Goal: Task Accomplishment & Management: Use online tool/utility

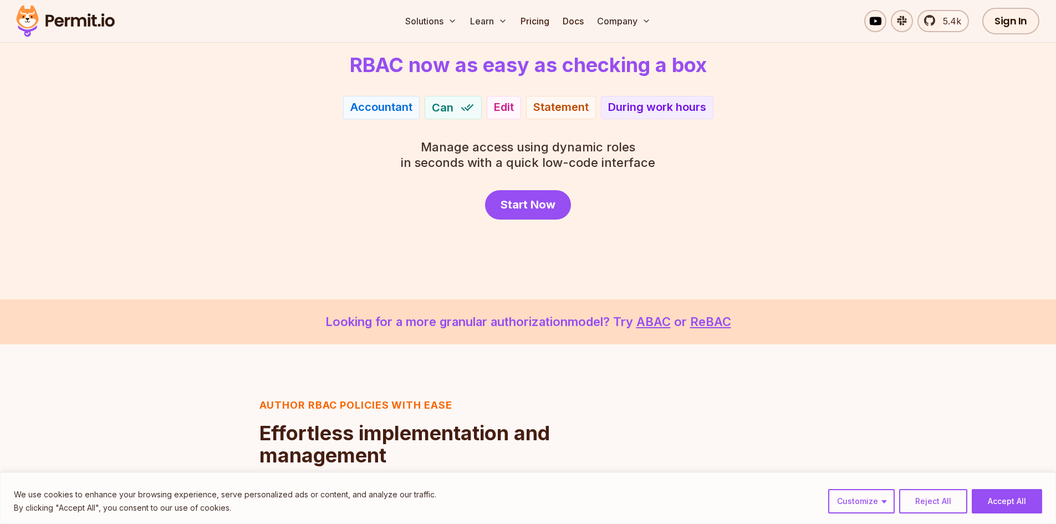
scroll to position [55, 0]
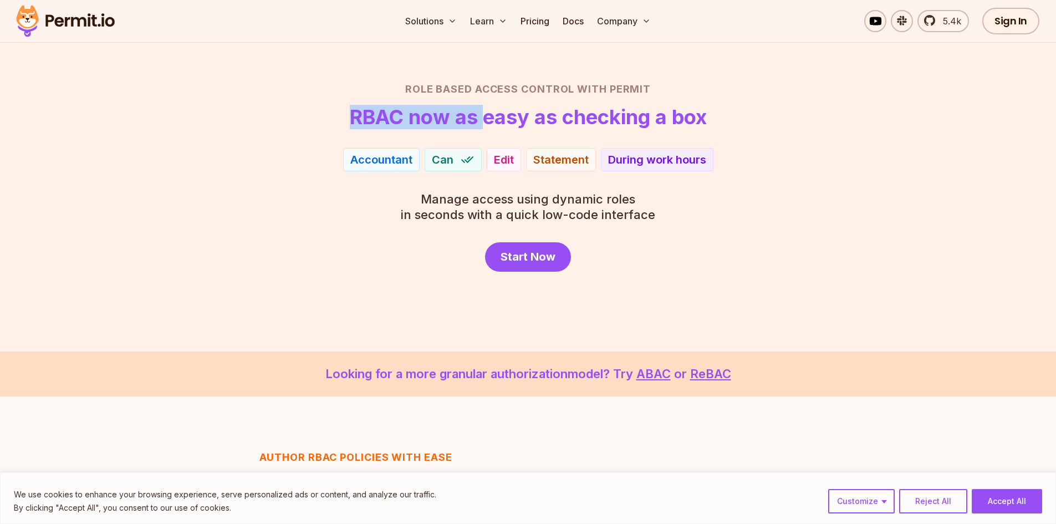
drag, startPoint x: 350, startPoint y: 119, endPoint x: 557, endPoint y: 137, distance: 208.1
click at [520, 132] on div "Role Based Access Control with Permit RBAC now as easy as checking a box Accoun…" at bounding box center [528, 176] width 776 height 190
click at [548, 202] on span "Manage access using dynamic roles" at bounding box center [528, 199] width 254 height 16
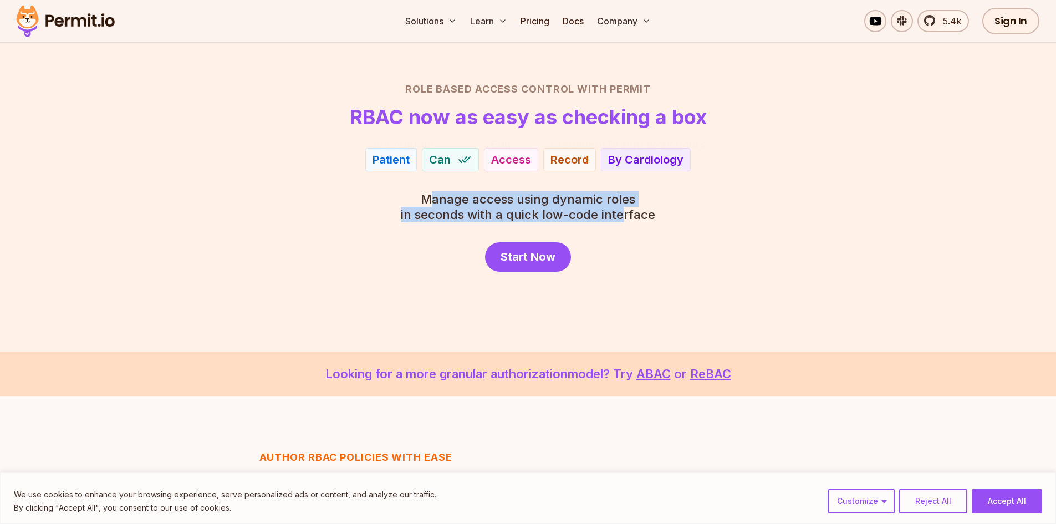
drag, startPoint x: 439, startPoint y: 197, endPoint x: 635, endPoint y: 217, distance: 197.2
click at [633, 217] on p "Manage access using dynamic roles in seconds with a quick low-code interface" at bounding box center [528, 206] width 254 height 31
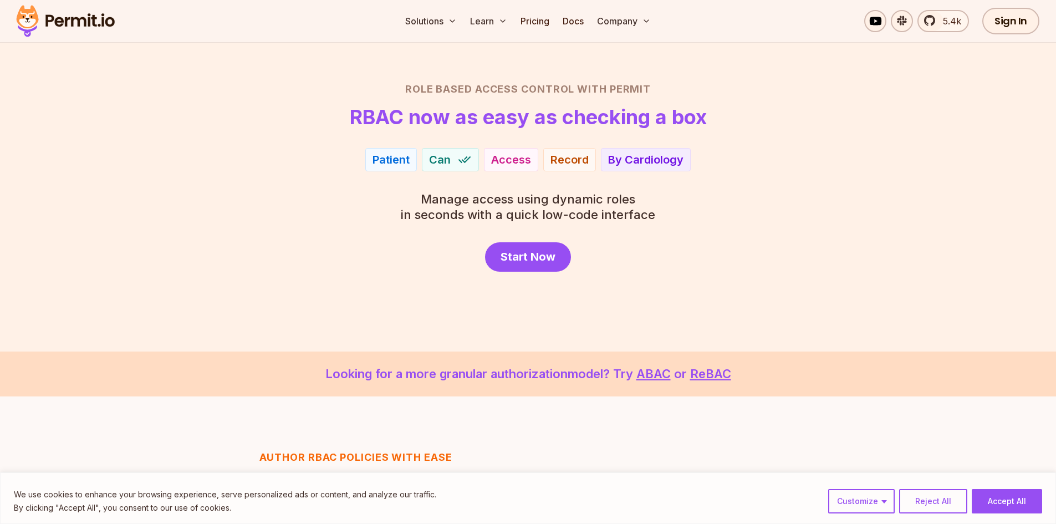
click at [637, 217] on p "Manage access using dynamic roles in seconds with a quick low-code interface" at bounding box center [528, 206] width 254 height 31
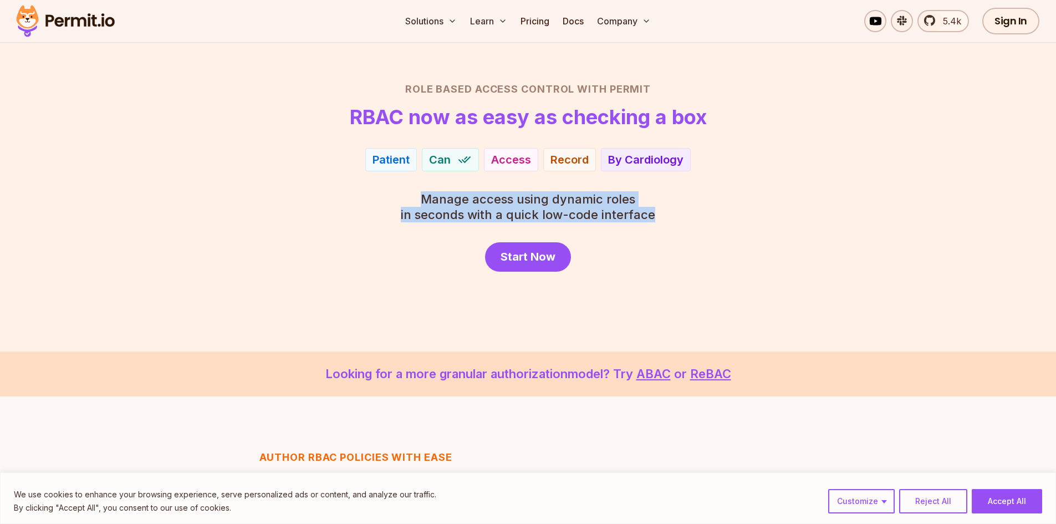
drag, startPoint x: 661, startPoint y: 218, endPoint x: 410, endPoint y: 200, distance: 252.3
click at [410, 200] on div "Role Based Access Control with Permit RBAC now as easy as checking a box Patien…" at bounding box center [528, 176] width 776 height 190
click at [407, 200] on span "Manage access using dynamic roles" at bounding box center [528, 199] width 254 height 16
click at [427, 199] on span "Manage access using dynamic roles" at bounding box center [528, 199] width 254 height 16
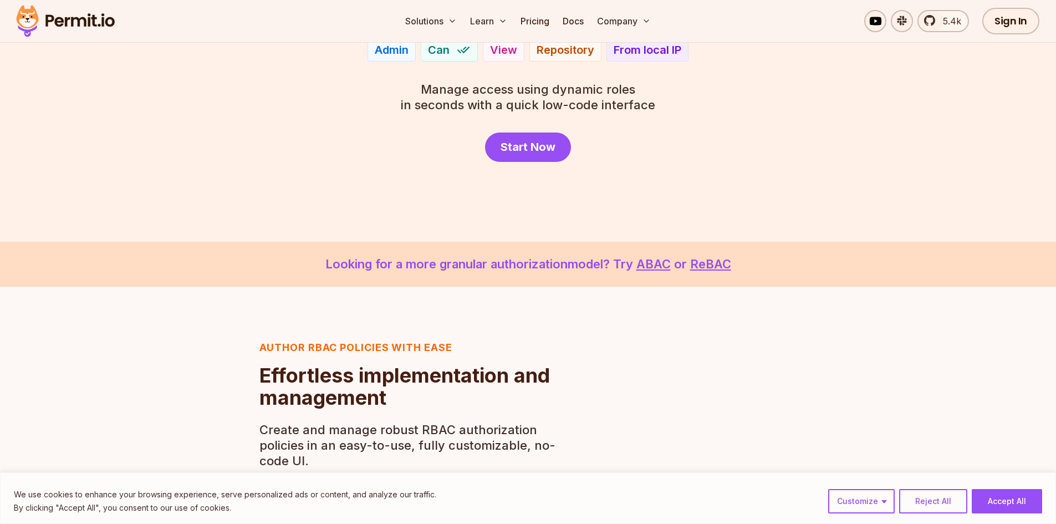
scroll to position [166, 0]
click at [510, 159] on link "Start Now" at bounding box center [528, 145] width 86 height 29
